Goal: Task Accomplishment & Management: Manage account settings

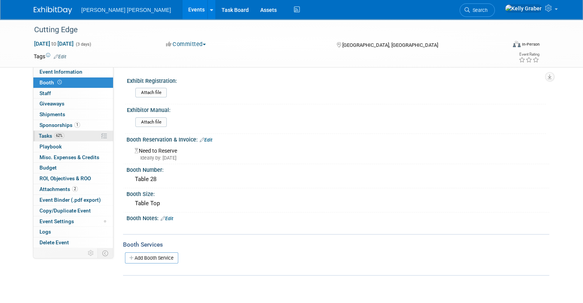
click at [44, 136] on span "Tasks 62%" at bounding box center [52, 136] width 26 height 6
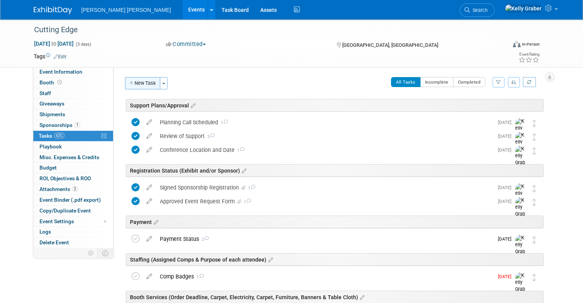
click at [138, 83] on button "New Task" at bounding box center [142, 83] width 35 height 12
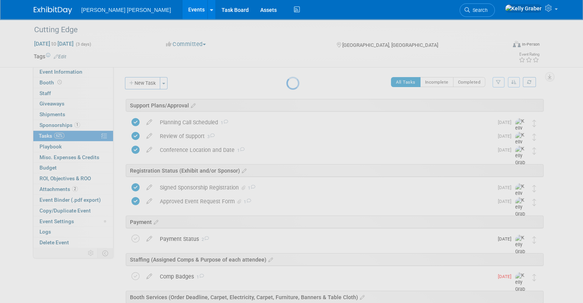
select select "9"
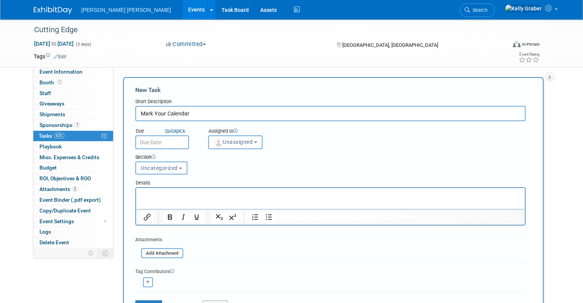
type input "Mark Your Calendar"
click at [156, 141] on input "text" at bounding box center [162, 142] width 54 height 14
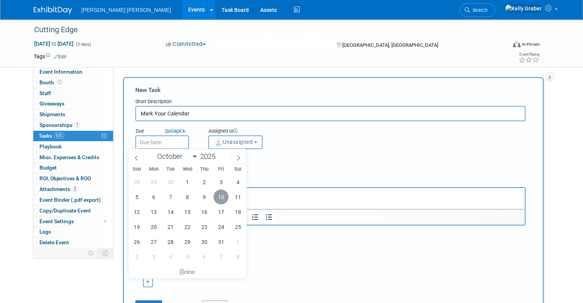
click at [222, 197] on span "10" at bounding box center [220, 196] width 15 height 15
type input "[DATE]"
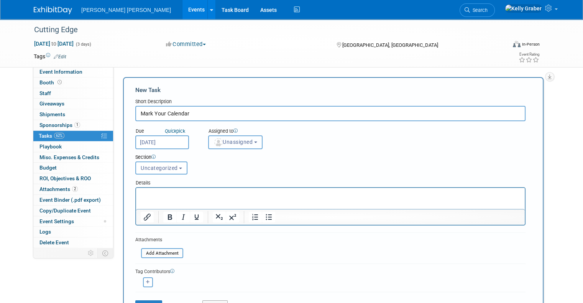
click at [219, 142] on span "Unassigned" at bounding box center [232, 142] width 39 height 6
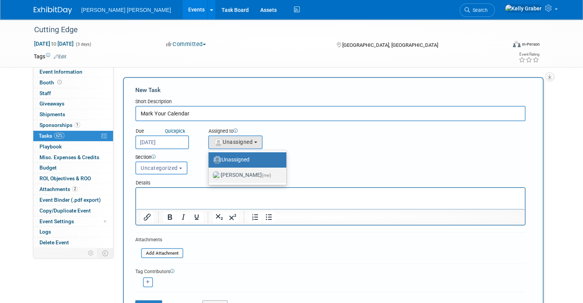
click at [213, 172] on img at bounding box center [216, 175] width 8 height 8
click at [210, 172] on input "[PERSON_NAME] (me)" at bounding box center [207, 174] width 5 height 5
select select "ec37184c-c01f-4f21-939d-fe7fd02e2e7e"
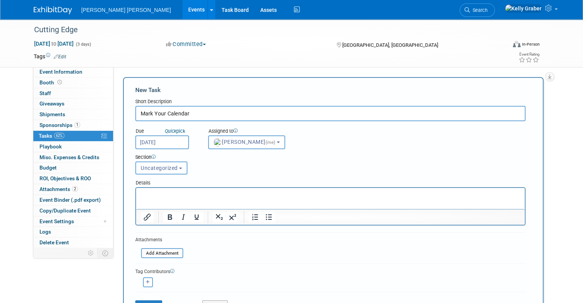
click at [164, 172] on button "Uncategorized" at bounding box center [161, 167] width 52 height 13
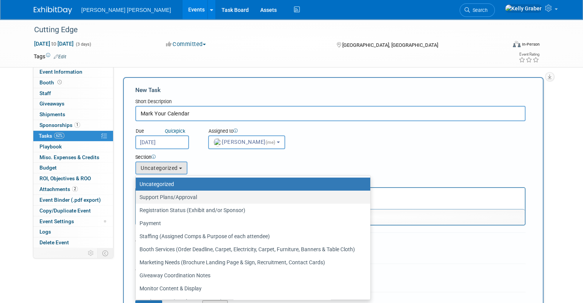
click at [167, 193] on label "Support Plans/Approval" at bounding box center [250, 197] width 223 height 10
click at [137, 195] on input "Support Plans/Approval" at bounding box center [134, 197] width 5 height 5
select select "11256397"
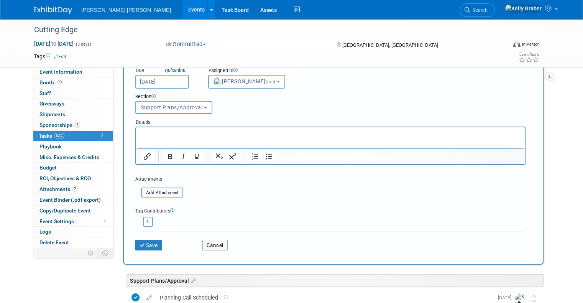
scroll to position [153, 0]
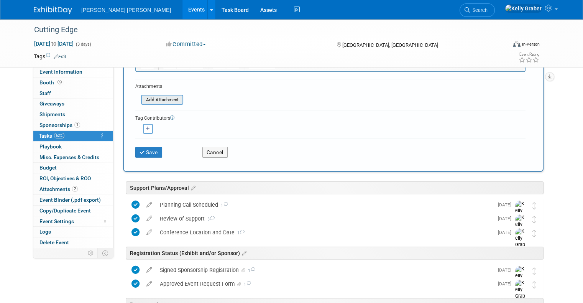
click at [159, 97] on input "file" at bounding box center [136, 99] width 91 height 9
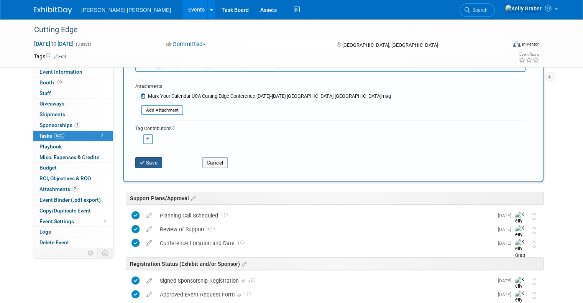
click at [147, 162] on button "Save" at bounding box center [148, 162] width 27 height 11
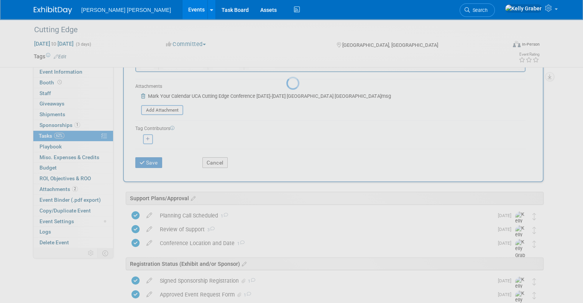
scroll to position [0, 0]
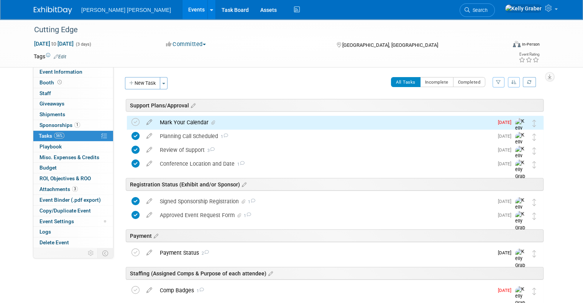
click at [190, 123] on div "Mark Your Calendar" at bounding box center [324, 122] width 337 height 13
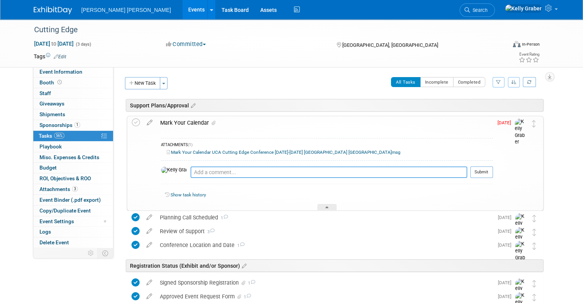
click at [190, 168] on textarea at bounding box center [328, 171] width 277 height 11
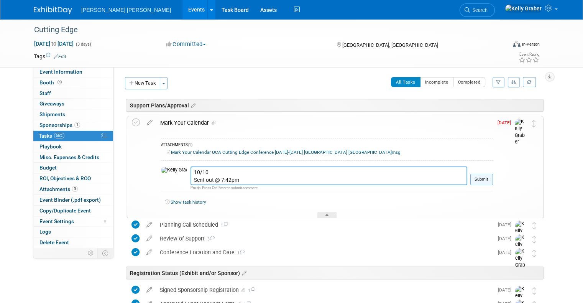
type textarea "10/10 Sent out @ 7:42pm"
click at [488, 182] on button "Submit" at bounding box center [481, 179] width 23 height 11
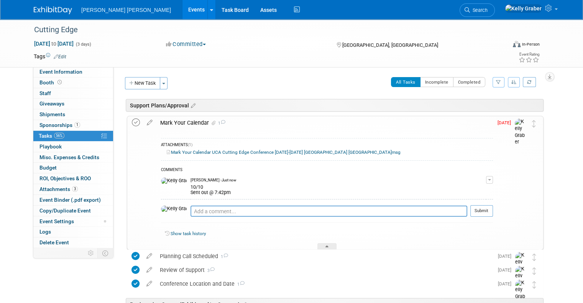
click at [132, 123] on icon at bounding box center [136, 122] width 8 height 8
click at [326, 245] on icon at bounding box center [326, 247] width 3 height 5
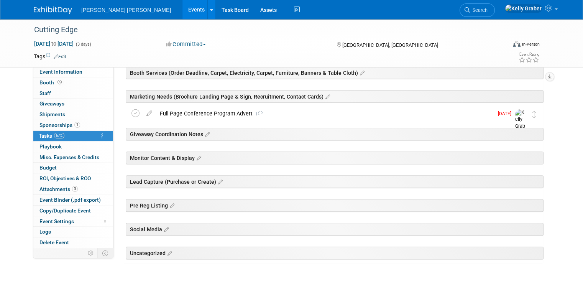
scroll to position [245, 0]
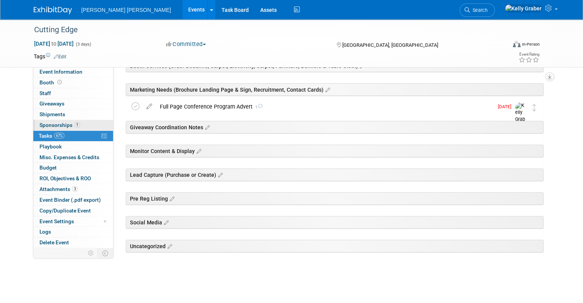
click at [39, 122] on span "Sponsorships 1" at bounding box center [59, 125] width 41 height 6
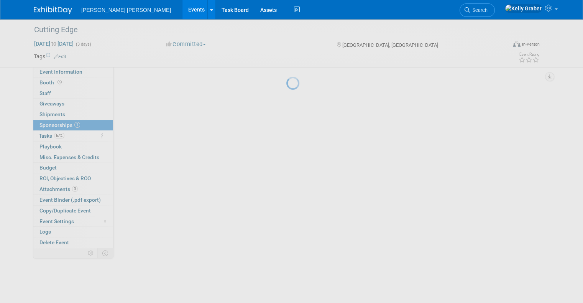
scroll to position [0, 0]
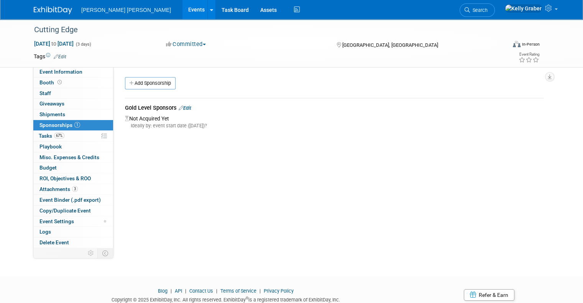
click at [178, 107] on icon at bounding box center [180, 107] width 5 height 5
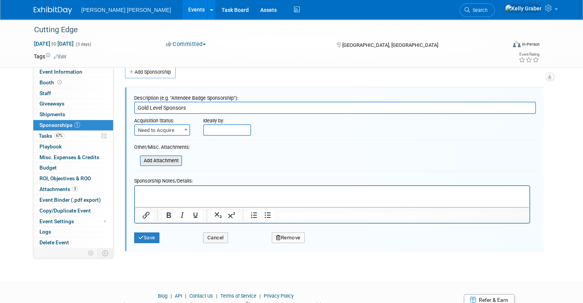
click at [159, 159] on input "file" at bounding box center [135, 160] width 91 height 9
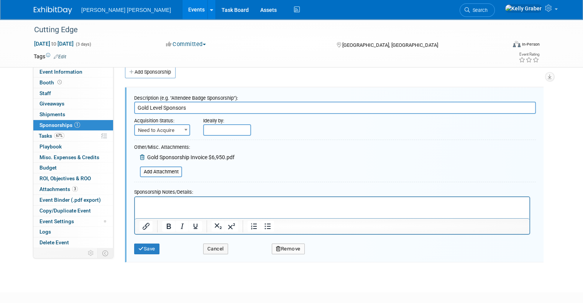
click at [182, 127] on span at bounding box center [186, 129] width 8 height 10
select select "2"
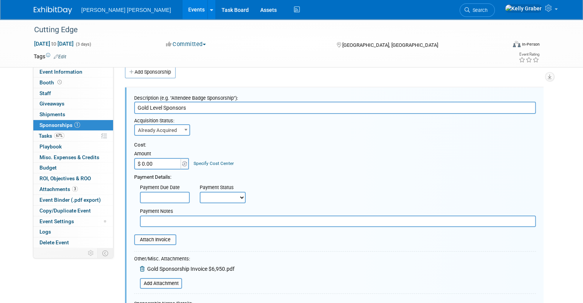
click at [165, 159] on input "$ 0.00" at bounding box center [158, 163] width 48 height 11
type input "$ 6,950.00"
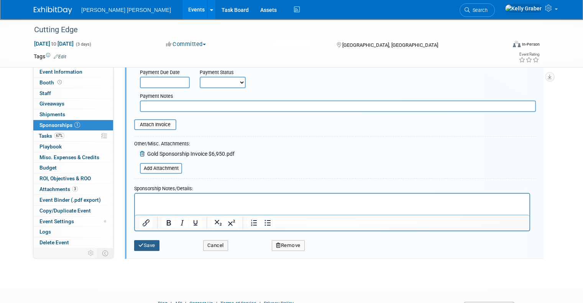
click at [135, 240] on button "Save" at bounding box center [146, 245] width 25 height 11
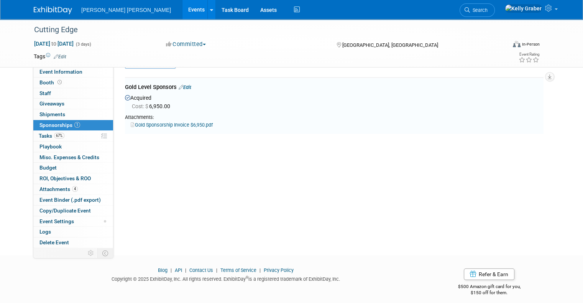
scroll to position [11, 0]
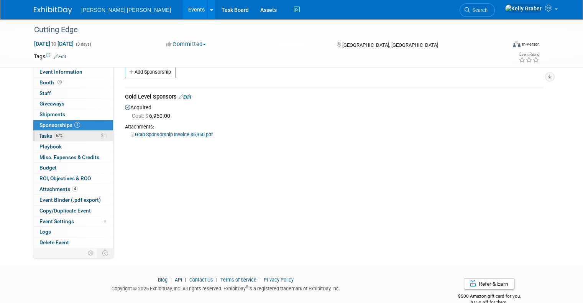
click at [41, 135] on span "Tasks 67%" at bounding box center [52, 136] width 26 height 6
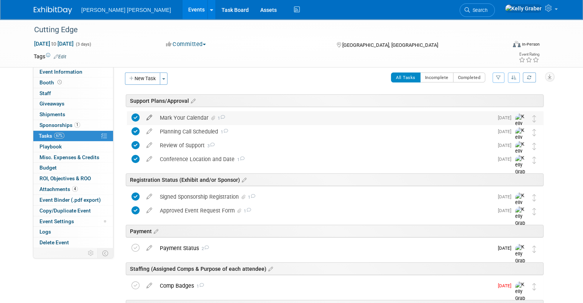
scroll to position [0, 0]
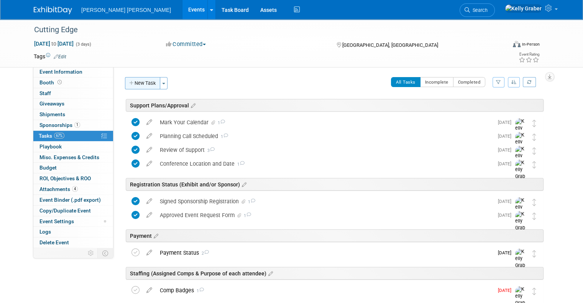
click at [138, 82] on button "New Task" at bounding box center [142, 83] width 35 height 12
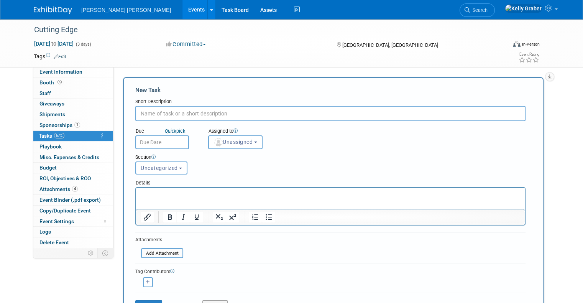
click at [162, 116] on input "text" at bounding box center [330, 113] width 390 height 15
type input "Social Graphics"
click at [149, 141] on input "text" at bounding box center [162, 142] width 54 height 14
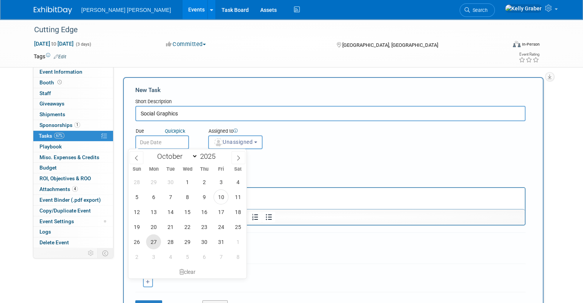
click at [150, 241] on span "27" at bounding box center [153, 241] width 15 height 15
type input "[DATE]"
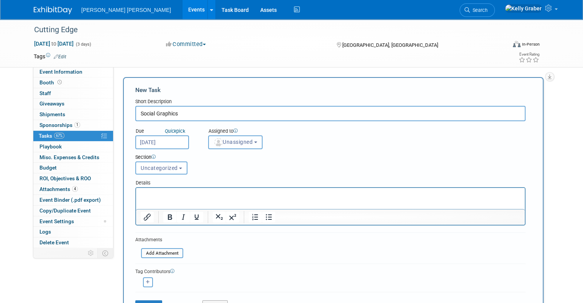
click at [221, 141] on span "Unassigned" at bounding box center [232, 142] width 39 height 6
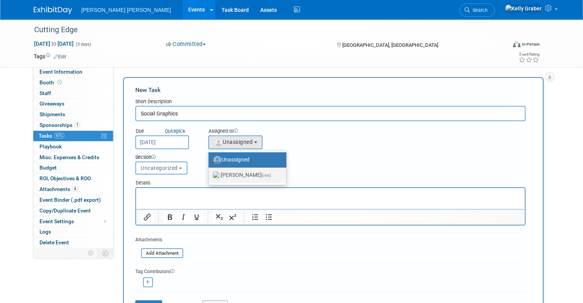
click at [221, 173] on label "[PERSON_NAME] (me)" at bounding box center [245, 175] width 66 height 12
click at [210, 173] on input "[PERSON_NAME] (me)" at bounding box center [207, 174] width 5 height 5
select select "ec37184c-c01f-4f21-939d-fe7fd02e2e7e"
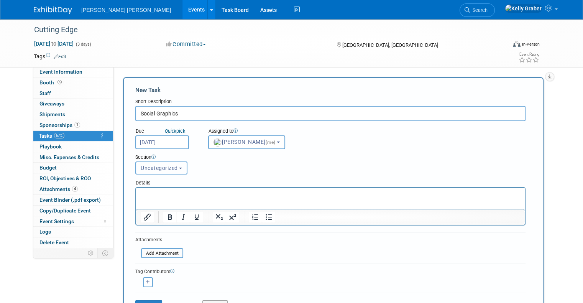
click at [144, 168] on span "Uncategorized" at bounding box center [159, 168] width 37 height 6
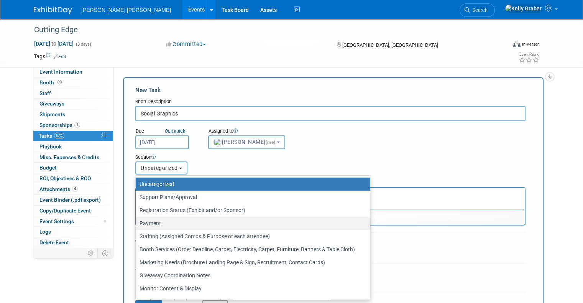
scroll to position [36, 0]
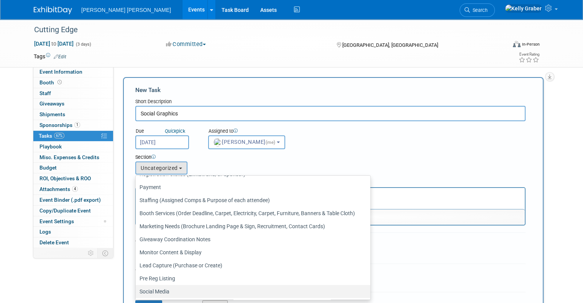
click at [157, 289] on label "Social Media" at bounding box center [250, 291] width 223 height 10
click at [137, 289] on input "Social Media" at bounding box center [134, 291] width 5 height 5
select select "11256405"
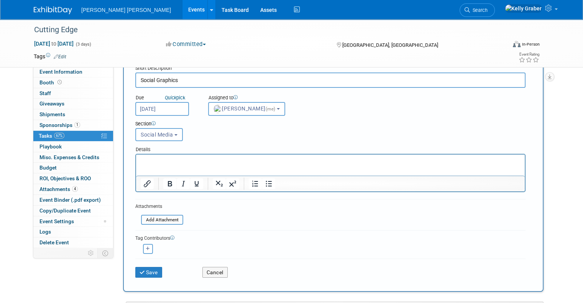
scroll to position [77, 0]
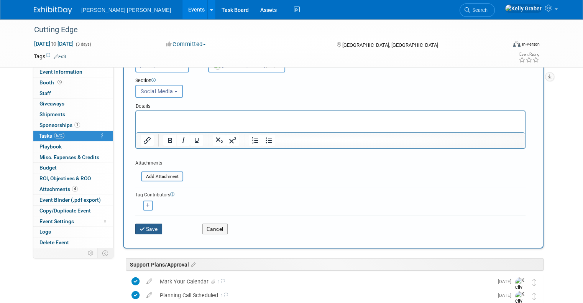
click at [142, 224] on button "Save" at bounding box center [148, 228] width 27 height 11
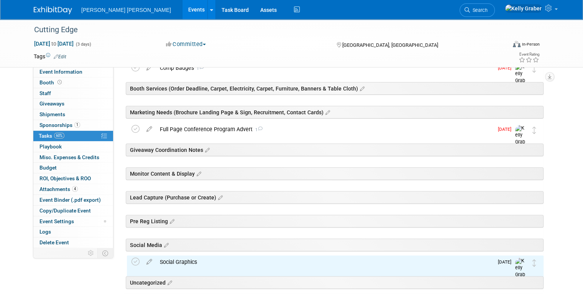
scroll to position [259, 0]
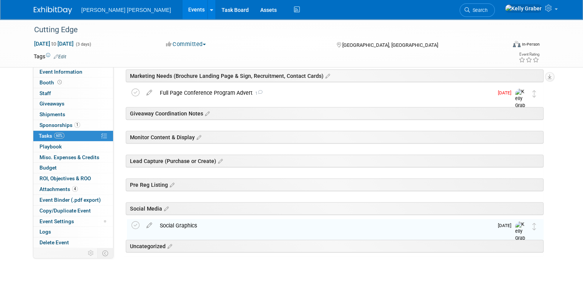
click at [170, 222] on div "Social Graphics" at bounding box center [324, 225] width 337 height 13
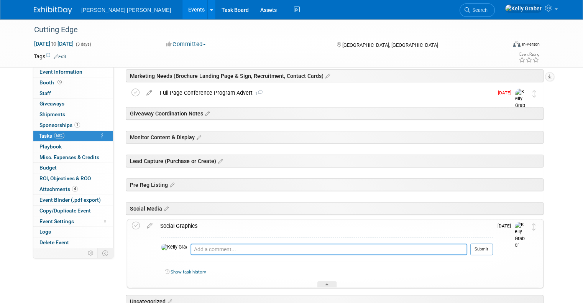
click at [190, 249] on textarea at bounding box center [328, 248] width 277 height 11
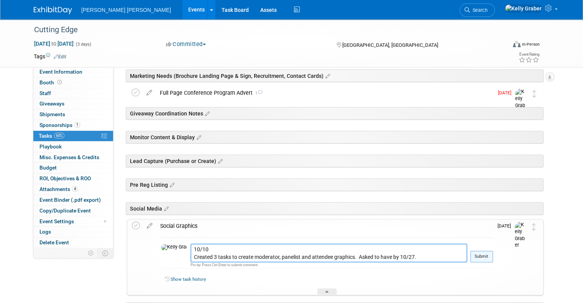
type textarea "10/10 Created 3 tasks to create moderator, panelist and attendee graphics. Aske…"
click at [491, 255] on button "Submit" at bounding box center [481, 256] width 23 height 11
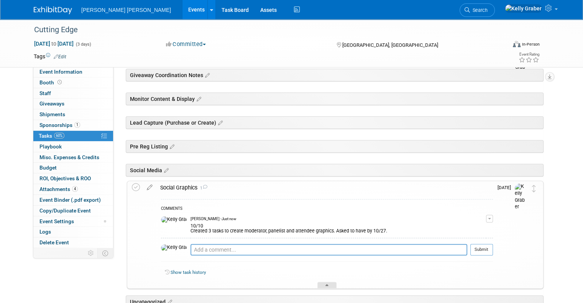
click at [323, 285] on div at bounding box center [326, 285] width 19 height 7
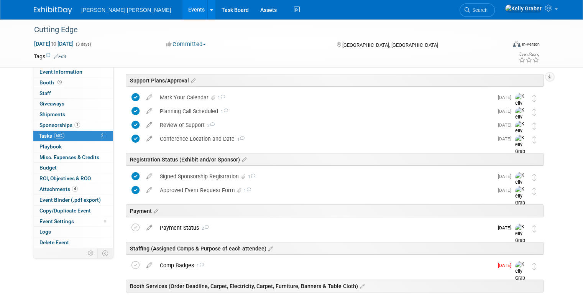
scroll to position [0, 0]
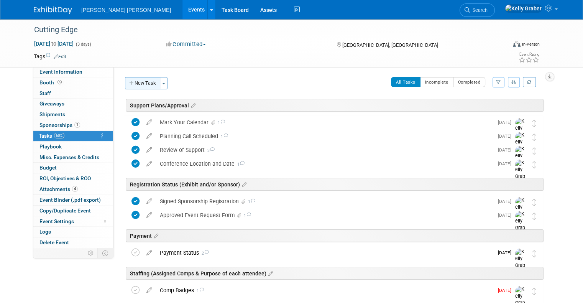
click at [144, 83] on button "New Task" at bounding box center [142, 83] width 35 height 12
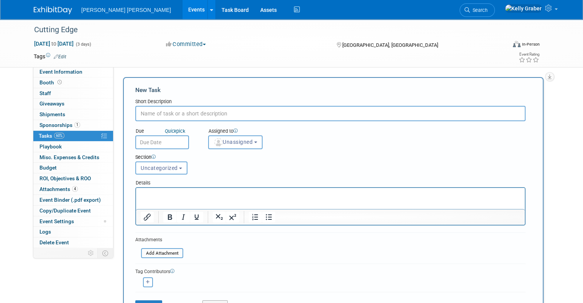
click at [152, 112] on input "text" at bounding box center [330, 113] width 390 height 15
type input "Contact Card Creation"
click at [149, 136] on input "text" at bounding box center [162, 142] width 54 height 14
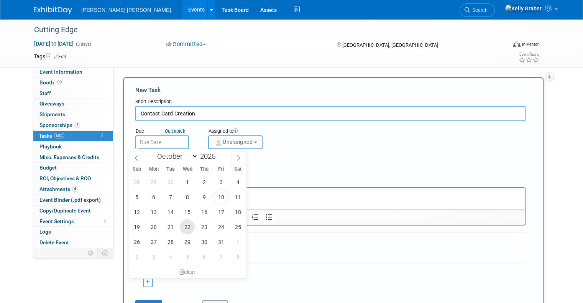
click at [188, 228] on span "22" at bounding box center [187, 226] width 15 height 15
type input "[DATE]"
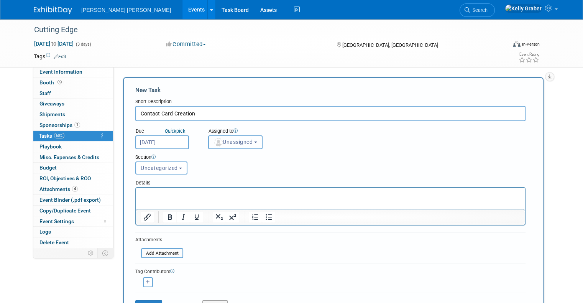
click at [230, 139] on span "Unassigned" at bounding box center [232, 142] width 39 height 6
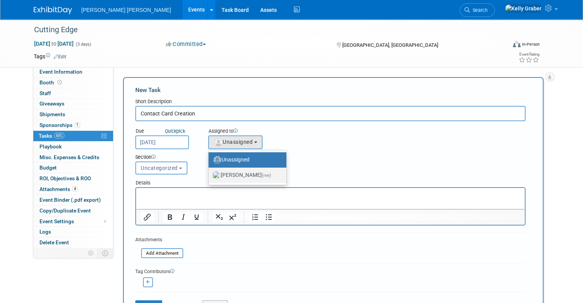
click at [225, 172] on label "[PERSON_NAME] (me)" at bounding box center [245, 175] width 66 height 12
click at [210, 172] on input "[PERSON_NAME] (me)" at bounding box center [207, 174] width 5 height 5
select select "ec37184c-c01f-4f21-939d-fe7fd02e2e7e"
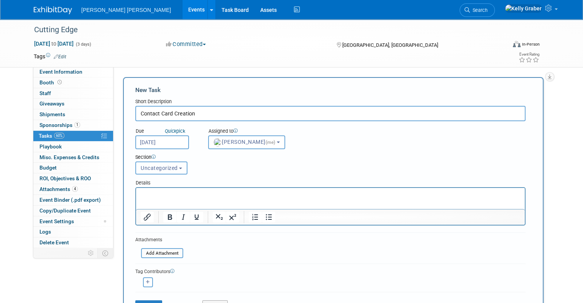
click at [151, 171] on button "Uncategorized" at bounding box center [161, 167] width 52 height 13
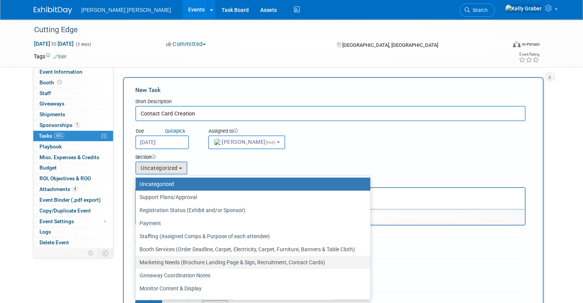
click at [158, 258] on label "Marketing Needs (Brochure Landing Page & Sign, Recruitment, Contact Cards)" at bounding box center [250, 262] width 223 height 10
click at [137, 260] on input "Marketing Needs (Brochure Landing Page & Sign, Recruitment, Contact Cards)" at bounding box center [134, 262] width 5 height 5
select select "11256404"
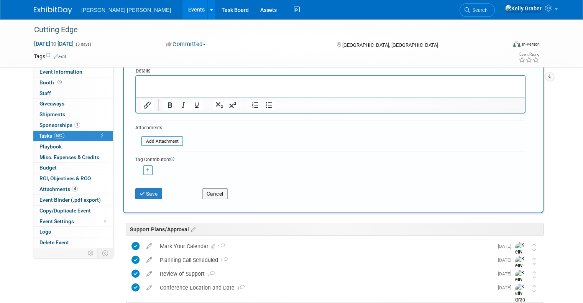
scroll to position [115, 0]
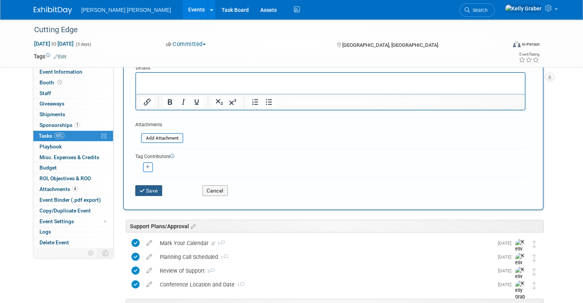
click at [139, 192] on button "Save" at bounding box center [148, 190] width 27 height 11
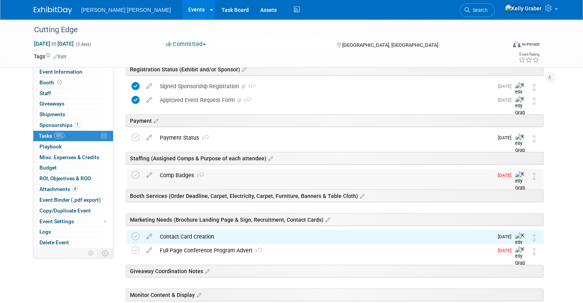
click at [171, 174] on div "Comp Badges 1" at bounding box center [324, 175] width 337 height 13
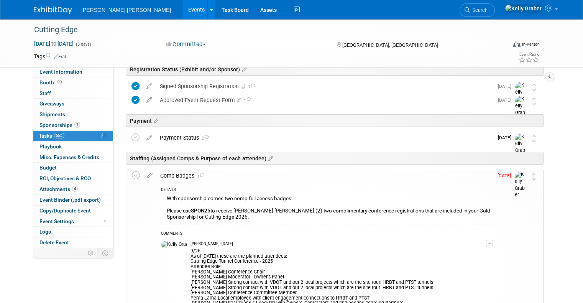
click at [174, 169] on div "Comp Badges 1" at bounding box center [324, 175] width 336 height 13
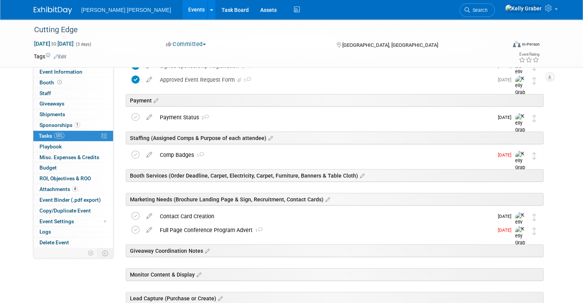
scroll to position [153, 0]
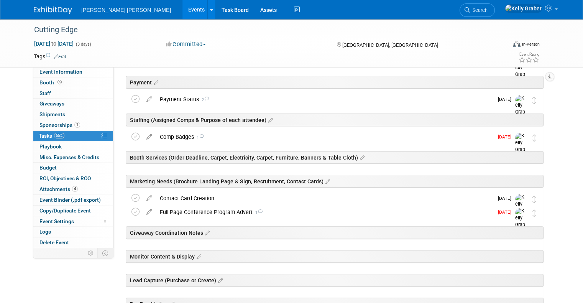
click at [165, 196] on div "Contact Card Creation" at bounding box center [324, 198] width 337 height 13
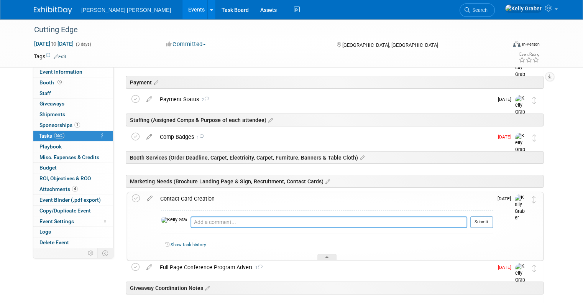
click at [190, 221] on textarea at bounding box center [328, 221] width 277 height 11
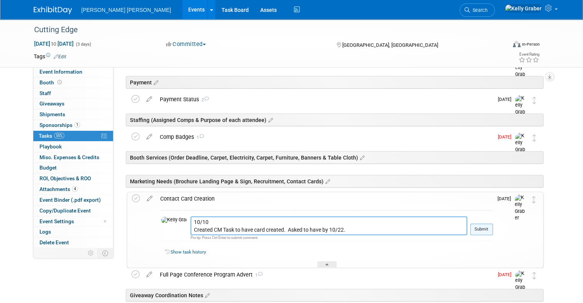
type textarea "10/10 Created CM Task to have card created. Asked to have by 10/22."
click at [480, 231] on button "Submit" at bounding box center [481, 228] width 23 height 11
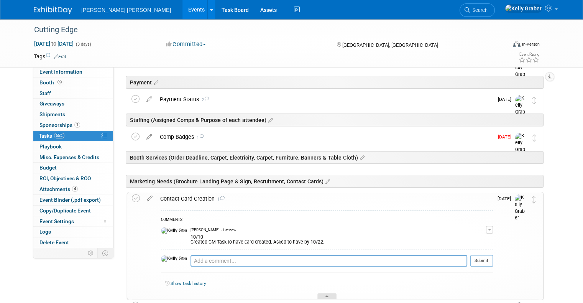
click at [326, 293] on div at bounding box center [326, 296] width 19 height 7
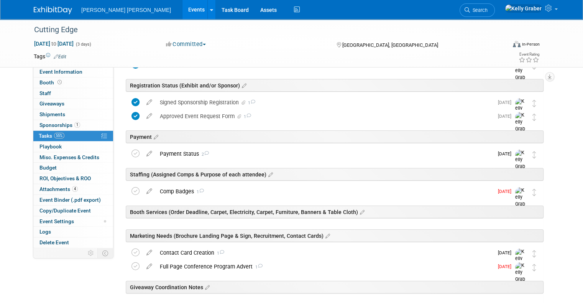
scroll to position [0, 0]
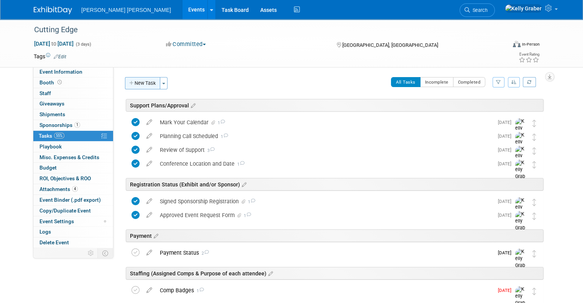
click at [138, 80] on button "New Task" at bounding box center [142, 83] width 35 height 12
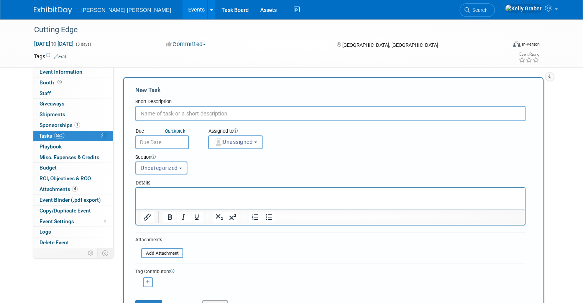
drag, startPoint x: 175, startPoint y: 106, endPoint x: 176, endPoint y: 113, distance: 7.1
click at [175, 110] on input "text" at bounding box center [330, 113] width 390 height 15
click at [177, 113] on input "text" at bounding box center [330, 113] width 390 height 15
type input "QR Code Sign"
click at [147, 138] on input "text" at bounding box center [162, 142] width 54 height 14
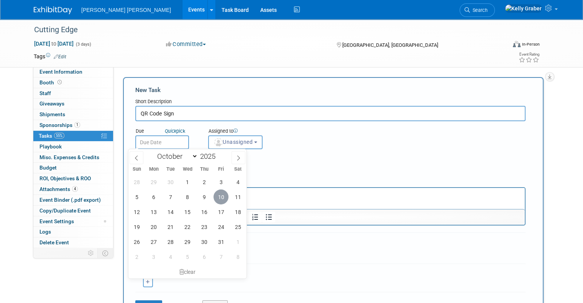
click at [219, 195] on span "10" at bounding box center [220, 196] width 15 height 15
type input "[DATE]"
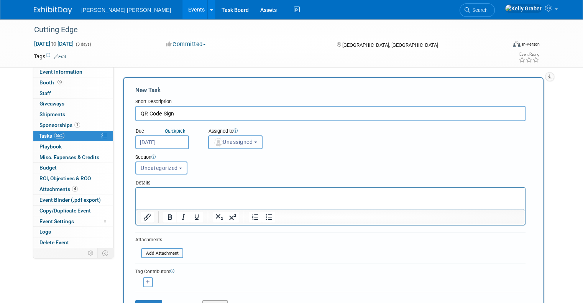
click at [229, 142] on span "Unassigned" at bounding box center [232, 142] width 39 height 6
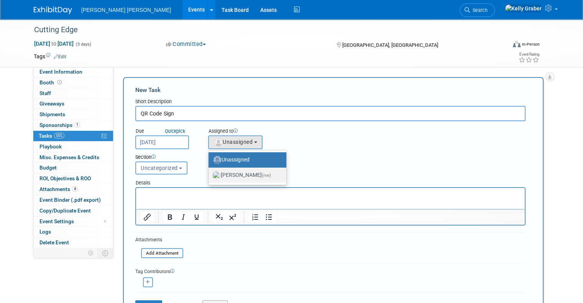
click at [228, 175] on label "[PERSON_NAME] (me)" at bounding box center [245, 175] width 66 height 12
click at [210, 175] on input "[PERSON_NAME] (me)" at bounding box center [207, 174] width 5 height 5
select select "ec37184c-c01f-4f21-939d-fe7fd02e2e7e"
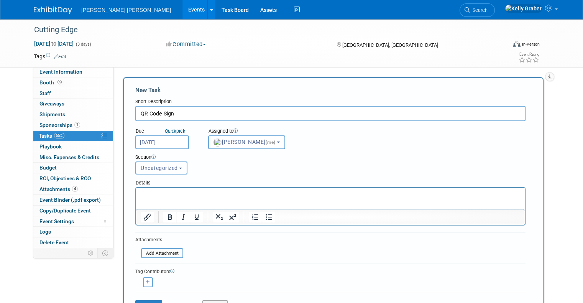
click at [160, 169] on span "Uncategorized" at bounding box center [159, 168] width 37 height 6
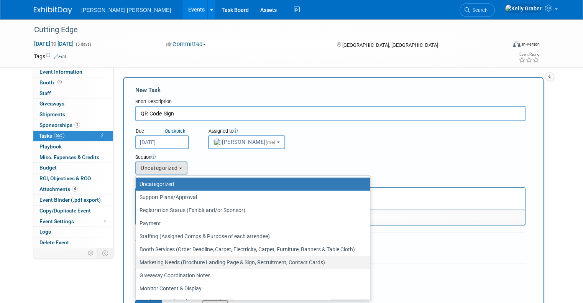
click at [152, 261] on label "Marketing Needs (Brochure Landing Page & Sign, Recruitment, Contact Cards)" at bounding box center [250, 262] width 223 height 10
click at [137, 261] on input "Marketing Needs (Brochure Landing Page & Sign, Recruitment, Contact Cards)" at bounding box center [134, 262] width 5 height 5
select select "11256404"
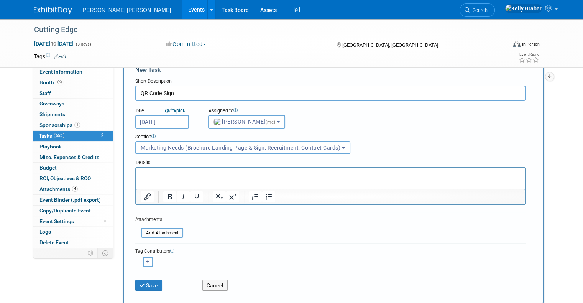
scroll to position [38, 0]
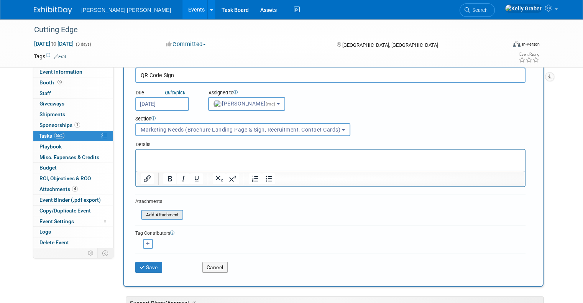
click at [147, 213] on input "file" at bounding box center [136, 214] width 91 height 9
click at [166, 102] on input "[DATE]" at bounding box center [162, 104] width 54 height 14
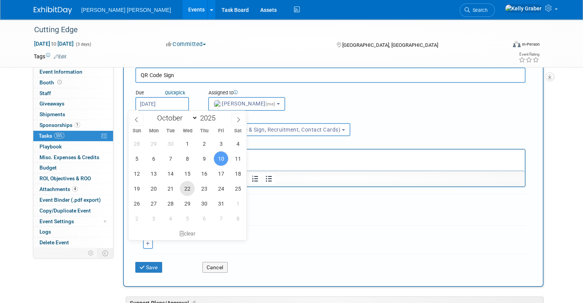
click at [183, 186] on span "22" at bounding box center [187, 188] width 15 height 15
type input "[DATE]"
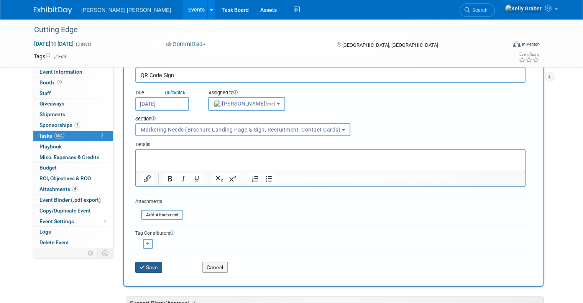
click at [142, 265] on button "Save" at bounding box center [148, 267] width 27 height 11
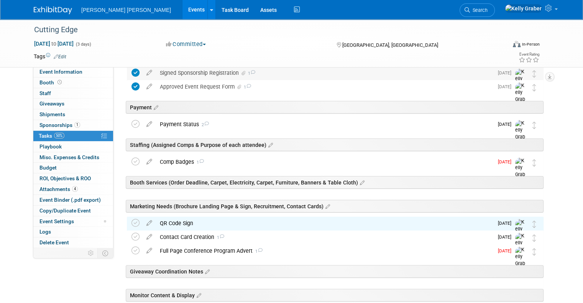
scroll to position [153, 0]
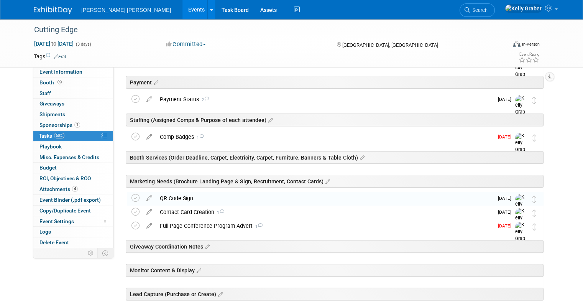
click at [198, 200] on div "QR Code Sign" at bounding box center [324, 198] width 337 height 13
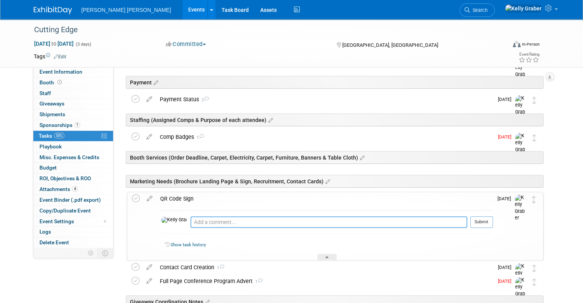
click at [201, 224] on textarea at bounding box center [328, 221] width 277 height 11
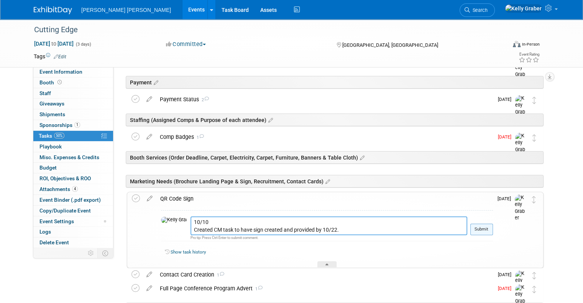
type textarea "10/10 Created CM task to have sign created and provided by 10/22."
click at [486, 226] on button "Submit" at bounding box center [481, 228] width 23 height 11
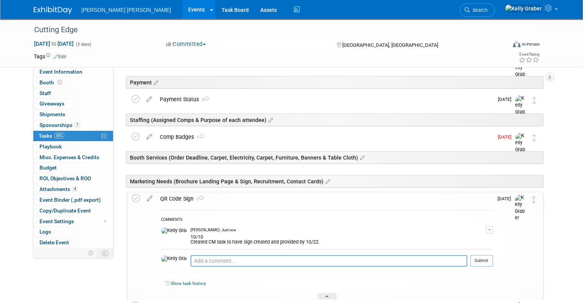
scroll to position [192, 0]
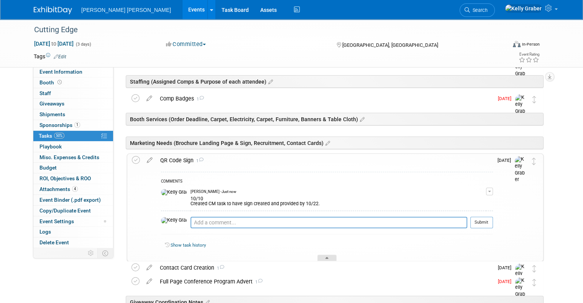
click at [331, 254] on div at bounding box center [326, 257] width 19 height 7
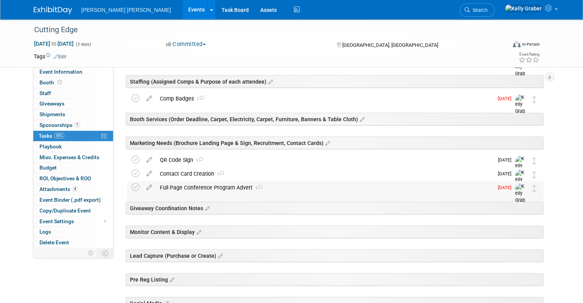
click at [275, 184] on div "Full Page Conference Program Advert 1" at bounding box center [324, 187] width 337 height 13
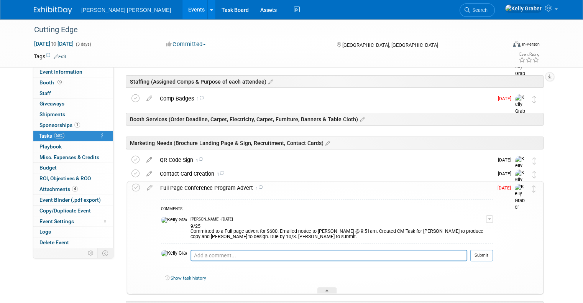
scroll to position [230, 0]
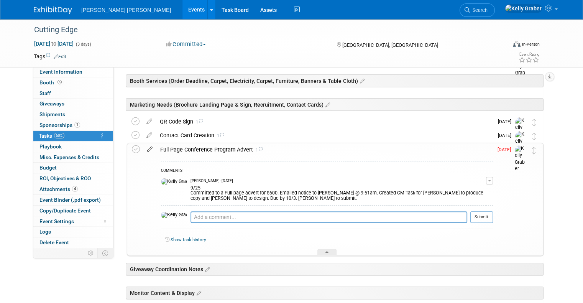
click at [143, 144] on icon at bounding box center [149, 148] width 13 height 10
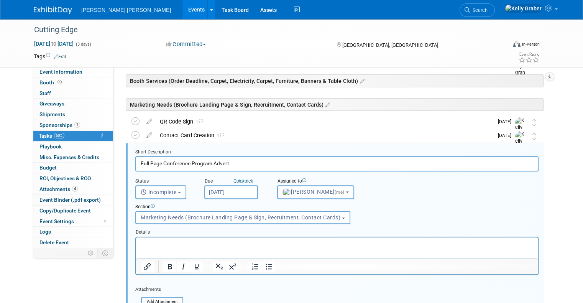
scroll to position [260, 0]
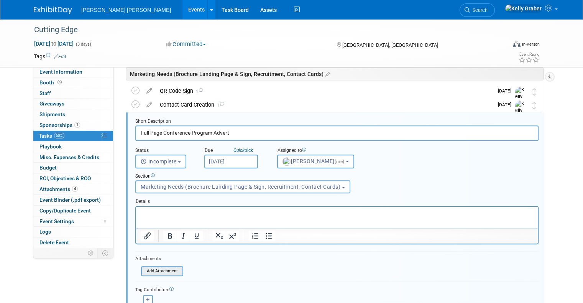
click at [151, 272] on input "file" at bounding box center [143, 271] width 78 height 8
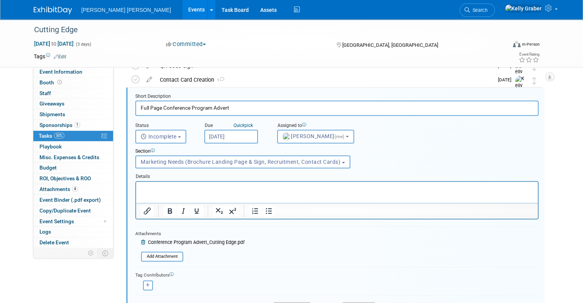
scroll to position [299, 0]
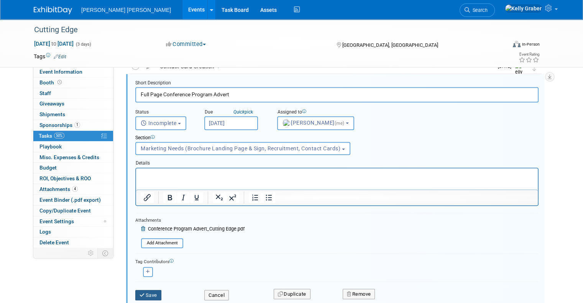
click at [136, 296] on button "Save" at bounding box center [148, 295] width 26 height 11
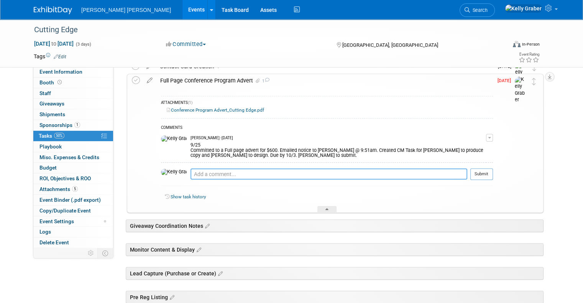
click at [190, 172] on textarea at bounding box center [328, 173] width 277 height 11
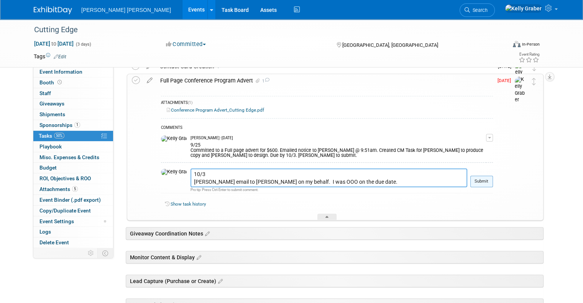
type textarea "10/3 [PERSON_NAME] email to [PERSON_NAME] on my behalf. I was OOO on the due da…"
click at [493, 183] on button "Submit" at bounding box center [481, 180] width 23 height 11
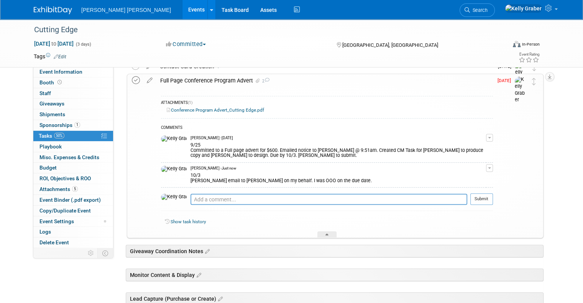
click at [132, 79] on icon at bounding box center [136, 80] width 8 height 8
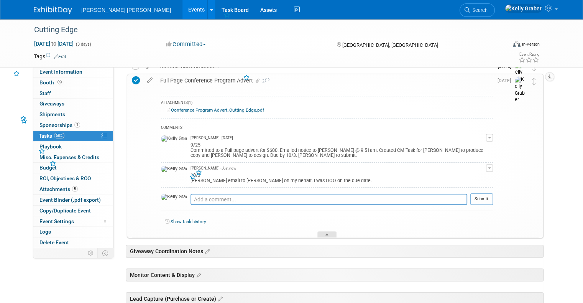
click at [328, 231] on div at bounding box center [326, 234] width 19 height 7
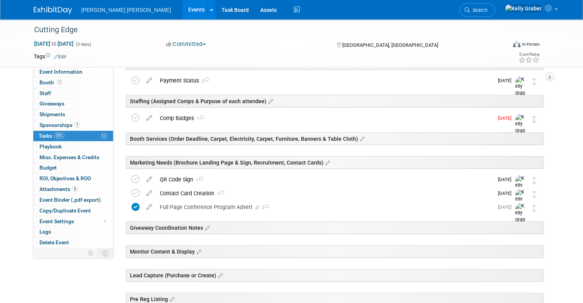
scroll to position [171, 0]
